Goal: Information Seeking & Learning: Understand process/instructions

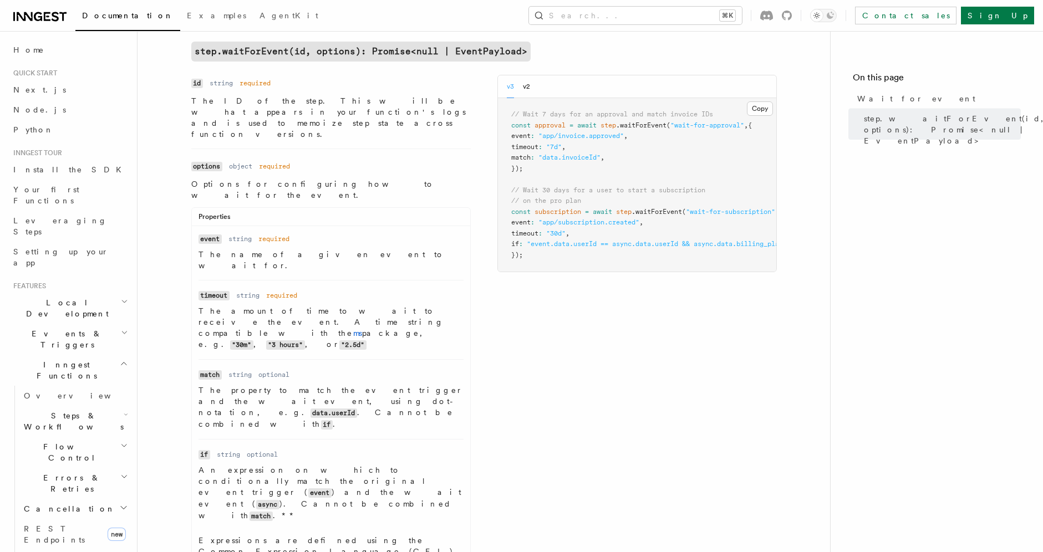
scroll to position [52, 0]
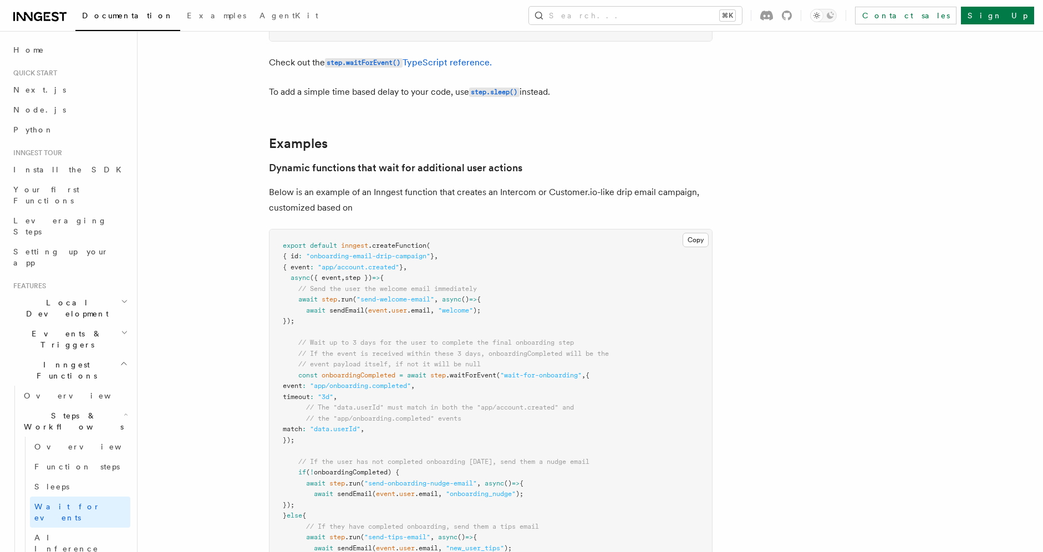
scroll to position [503, 0]
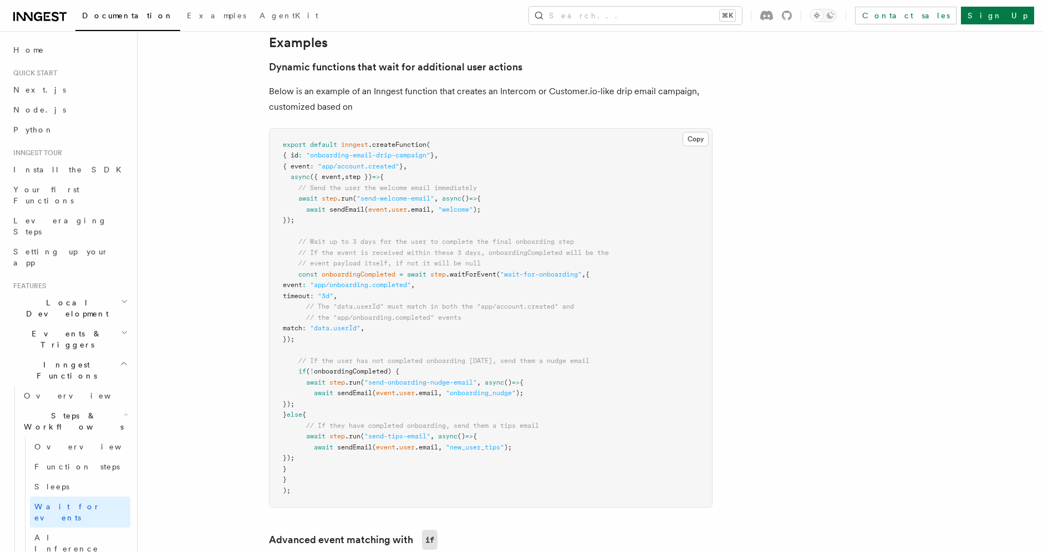
click at [302, 329] on span "match" at bounding box center [292, 328] width 19 height 8
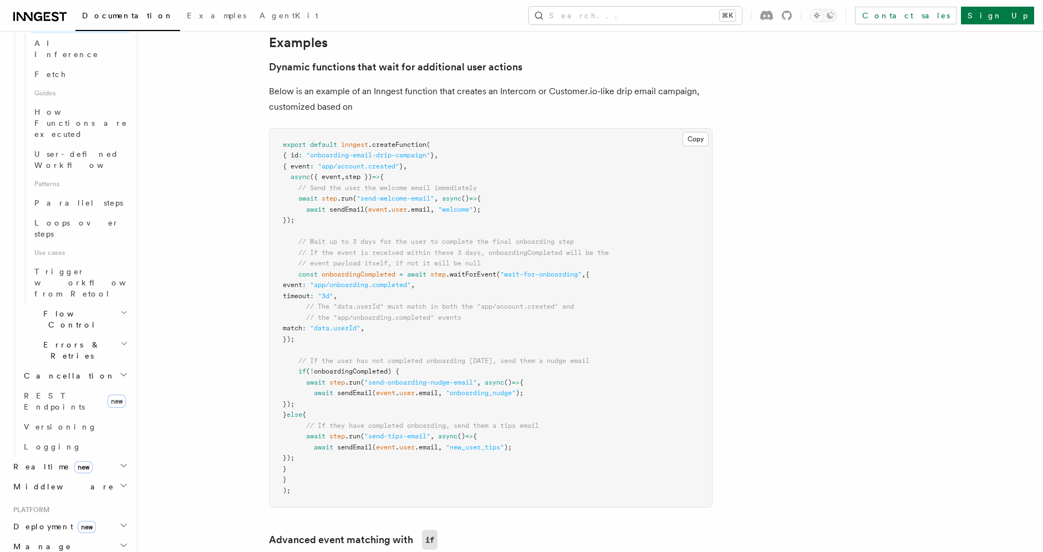
scroll to position [0, 0]
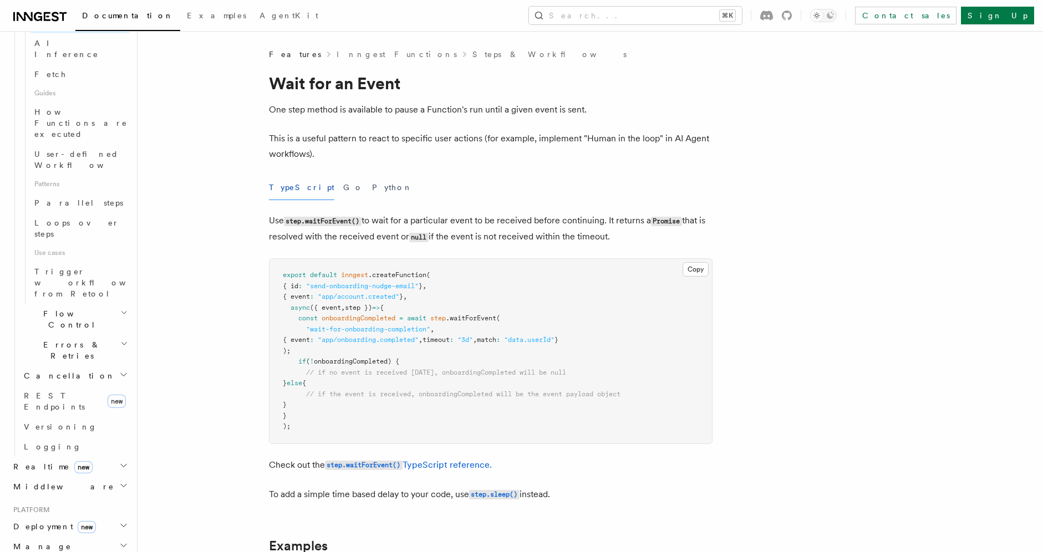
drag, startPoint x: 593, startPoint y: 235, endPoint x: 542, endPoint y: 317, distance: 97.1
click at [612, 217] on p "Use step.waitForEvent() to wait for a particular event to be received before co…" at bounding box center [491, 229] width 444 height 32
copy p "It returns a Promise that is resolved with the received event or null if the ev…"
